Goal: Communication & Community: Share content

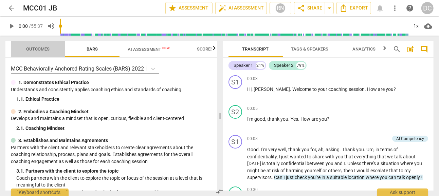
click at [42, 47] on span "Outcomes" at bounding box center [37, 49] width 23 height 5
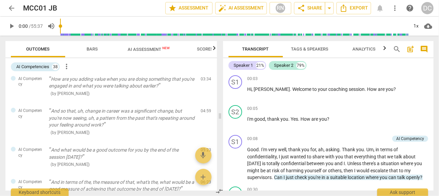
scroll to position [136, 0]
click at [96, 50] on span "Bars" at bounding box center [92, 49] width 11 height 5
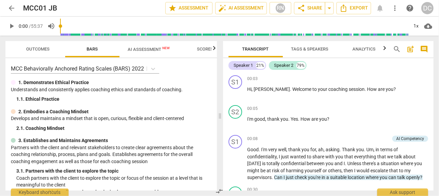
click at [201, 48] on span "Scores" at bounding box center [205, 49] width 16 height 5
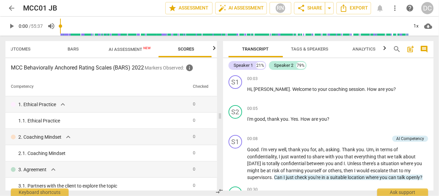
scroll to position [0, 20]
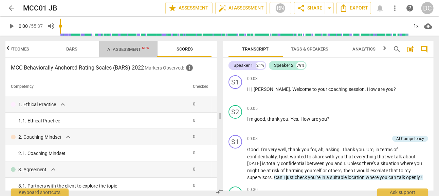
click at [132, 50] on span "AI Assessment New" at bounding box center [128, 49] width 42 height 5
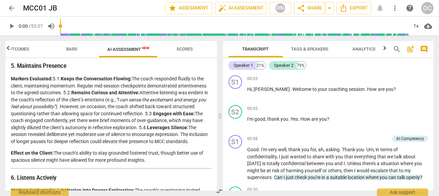
scroll to position [520, 0]
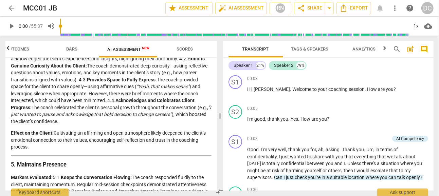
click at [306, 49] on span "Tags & Speakers" at bounding box center [309, 49] width 37 height 5
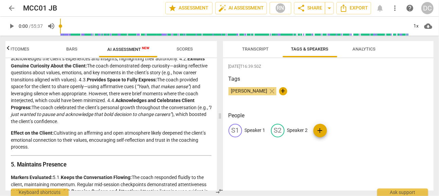
click at [248, 128] on p "Speaker 1" at bounding box center [255, 130] width 21 height 7
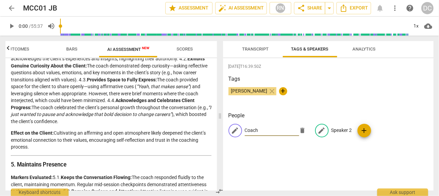
type input "Coach"
click at [338, 129] on p "Speaker 2" at bounding box center [342, 130] width 21 height 7
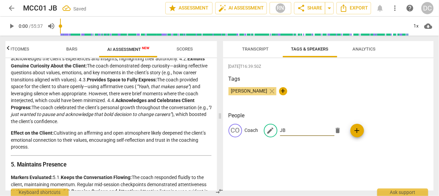
type input "JB"
click at [256, 50] on span "Transcript" at bounding box center [256, 49] width 26 height 5
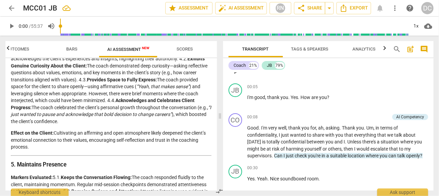
scroll to position [34, 0]
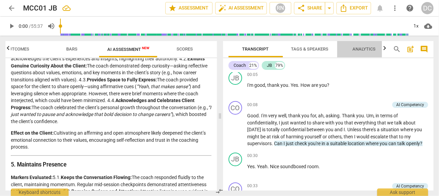
click at [367, 49] on span "Analytics" at bounding box center [364, 49] width 23 height 5
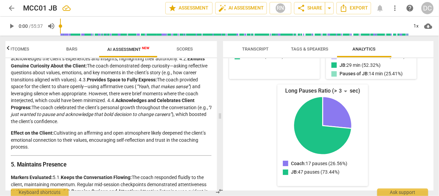
scroll to position [0, 0]
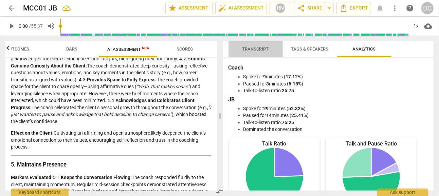
click at [257, 51] on span "Transcript" at bounding box center [256, 49] width 26 height 5
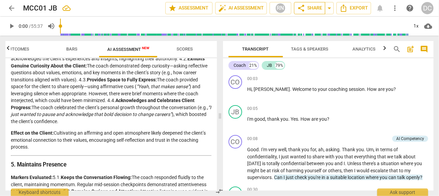
click at [311, 9] on span "share Share" at bounding box center [309, 8] width 25 height 8
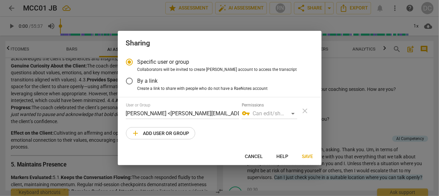
click at [181, 132] on span "add Add user or group" at bounding box center [161, 133] width 58 height 8
radio input "false"
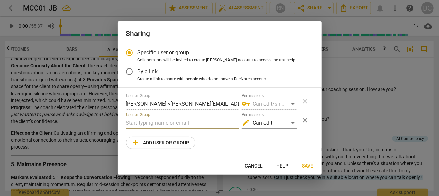
click at [167, 124] on input "text" at bounding box center [182, 123] width 113 height 11
type input "[EMAIL_ADDRESS][DOMAIN_NAME]"
click at [305, 164] on span "Save" at bounding box center [307, 166] width 11 height 7
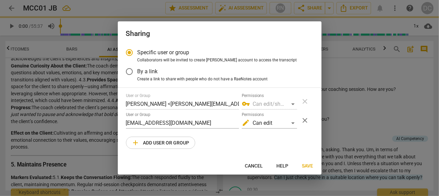
radio input "false"
type input "[PERSON_NAME] <[EMAIL_ADDRESS][DOMAIN_NAME]>"
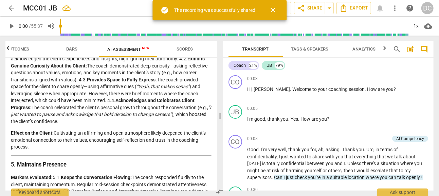
click at [275, 9] on span "close" at bounding box center [273, 10] width 8 height 8
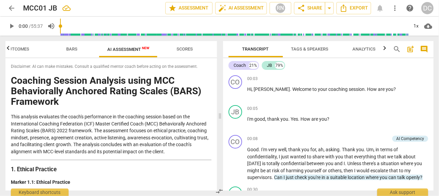
click at [12, 6] on span "arrow_back" at bounding box center [11, 8] width 8 height 8
